Goal: Information Seeking & Learning: Learn about a topic

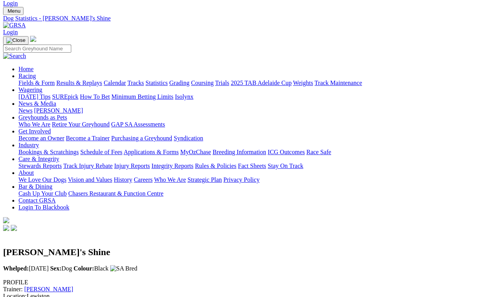
scroll to position [18, 0]
click at [102, 80] on link "Results & Replays" at bounding box center [79, 83] width 46 height 7
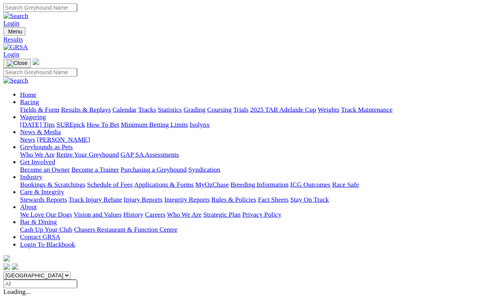
scroll to position [3, 0]
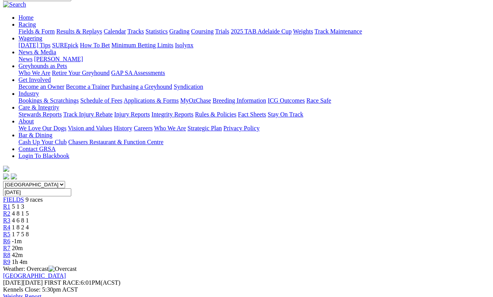
scroll to position [72, 0]
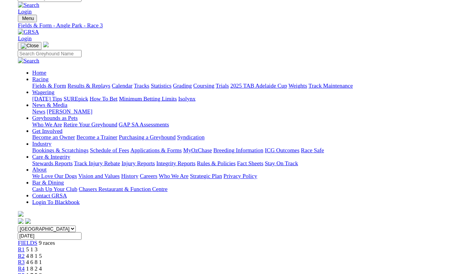
scroll to position [82, 0]
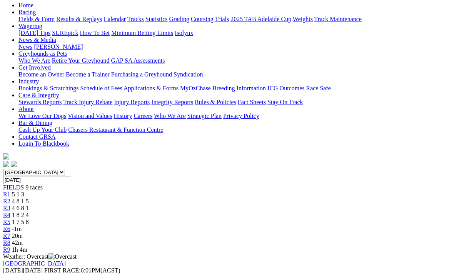
click at [10, 191] on link "R1" at bounding box center [6, 194] width 7 height 7
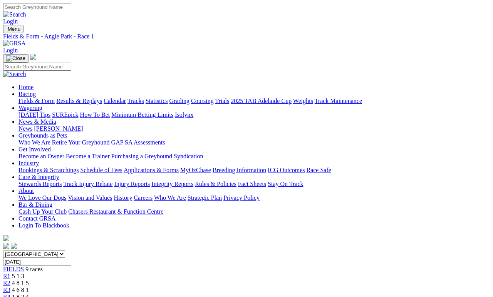
click at [29, 280] on span "4 8 1 5" at bounding box center [20, 283] width 17 height 7
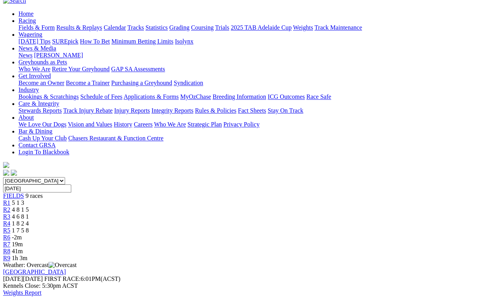
scroll to position [80, 0]
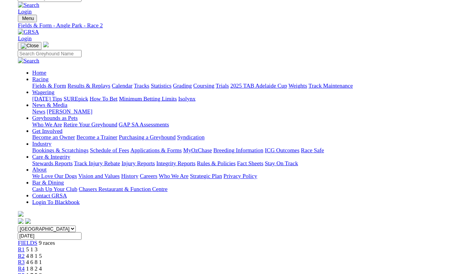
scroll to position [0, 0]
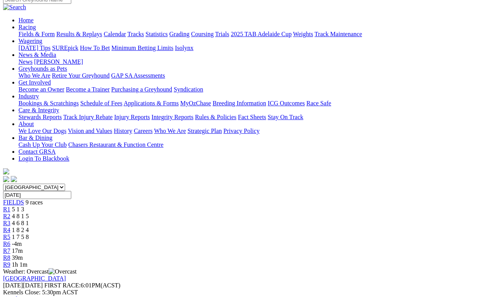
scroll to position [84, 0]
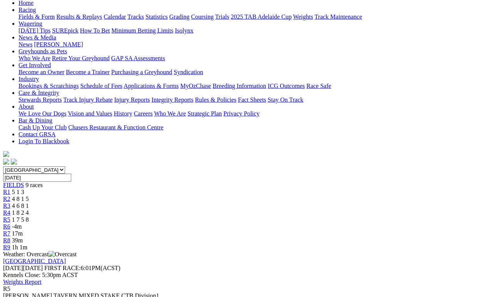
click at [29, 210] on span "1 8 2 4" at bounding box center [20, 213] width 17 height 7
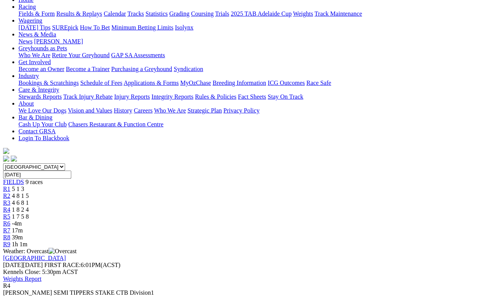
scroll to position [88, 0]
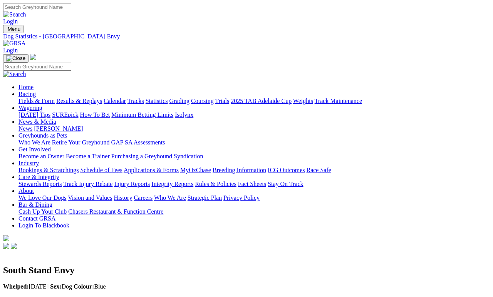
click at [28, 98] on link "Fields & Form" at bounding box center [36, 101] width 36 height 7
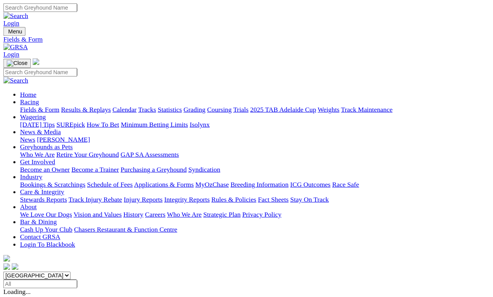
scroll to position [3, 0]
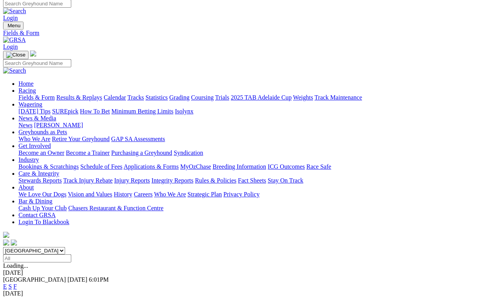
click at [17, 274] on span "F" at bounding box center [14, 287] width 3 height 7
click at [17, 274] on link "F" at bounding box center [14, 287] width 3 height 7
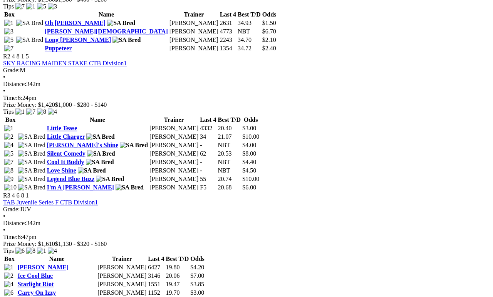
scroll to position [440, 0]
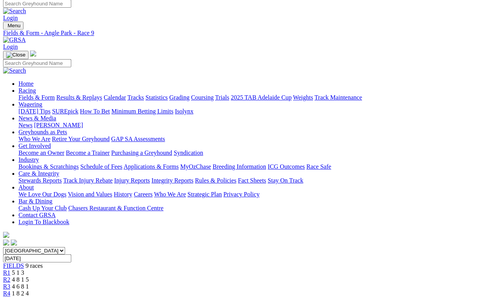
scroll to position [3, 0]
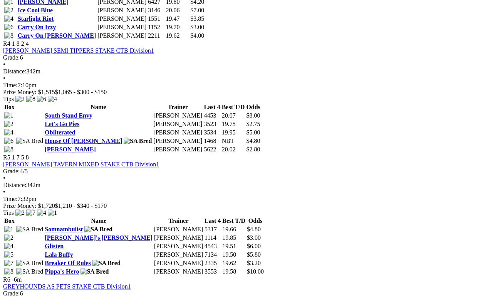
scroll to position [706, 0]
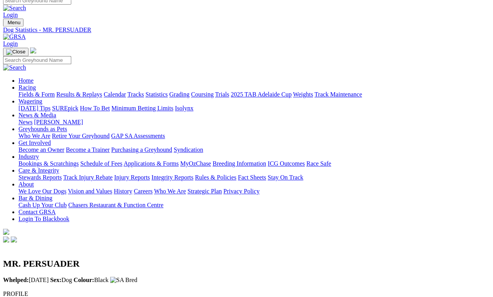
scroll to position [7, 0]
click at [126, 91] on link "Calendar" at bounding box center [115, 94] width 22 height 7
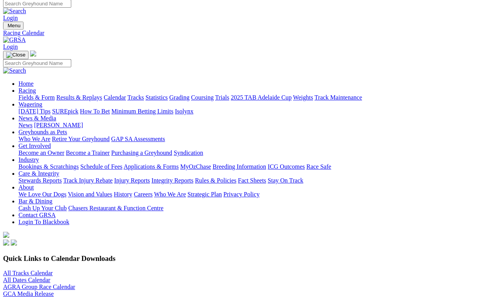
scroll to position [3, 0]
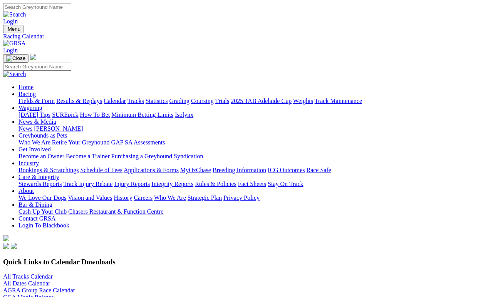
scroll to position [14, 0]
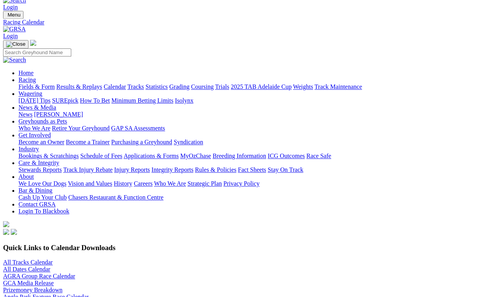
click at [89, 294] on link "Angle Park Feature Race Calendar" at bounding box center [45, 297] width 85 height 7
